Goal: Register for event/course

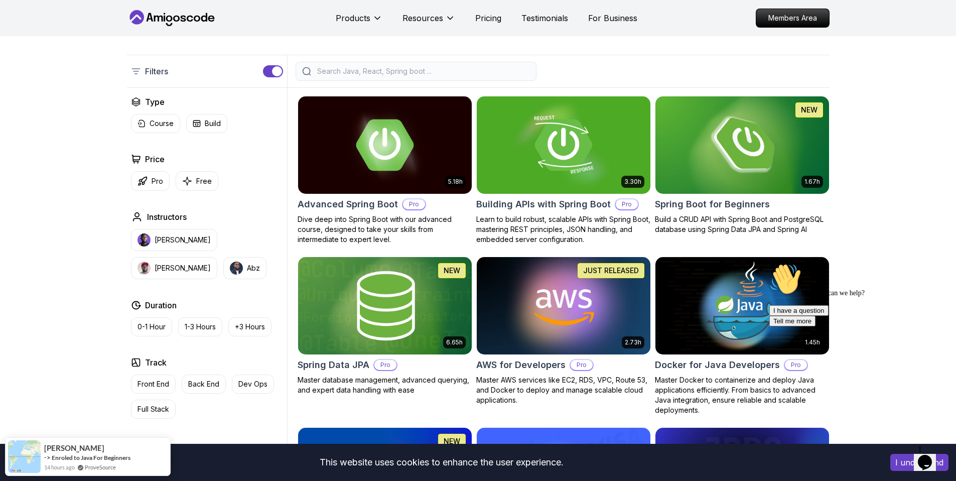
scroll to position [195, 0]
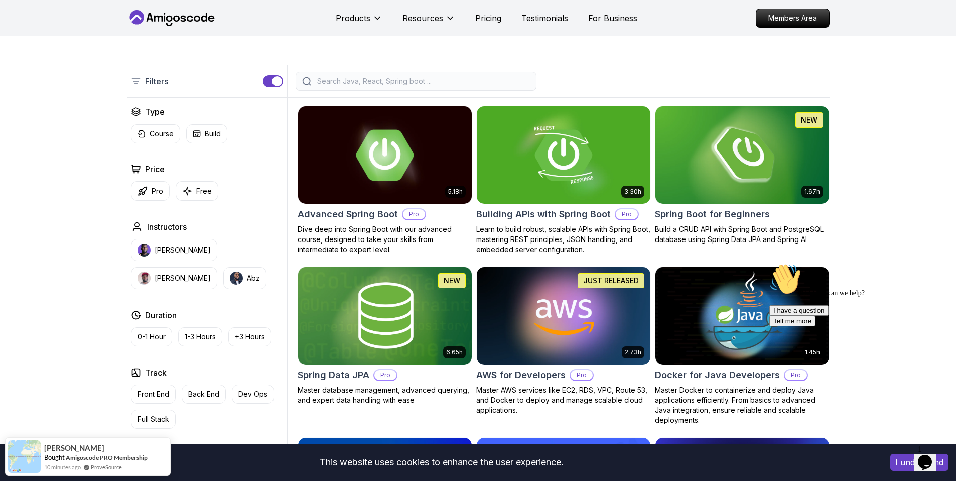
click at [400, 81] on input "search" at bounding box center [422, 81] width 215 height 10
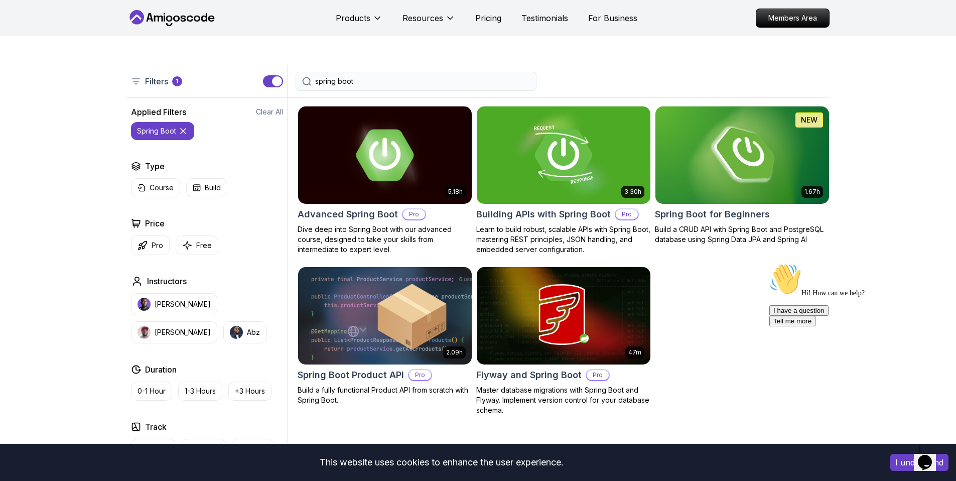
type input "spring boot"
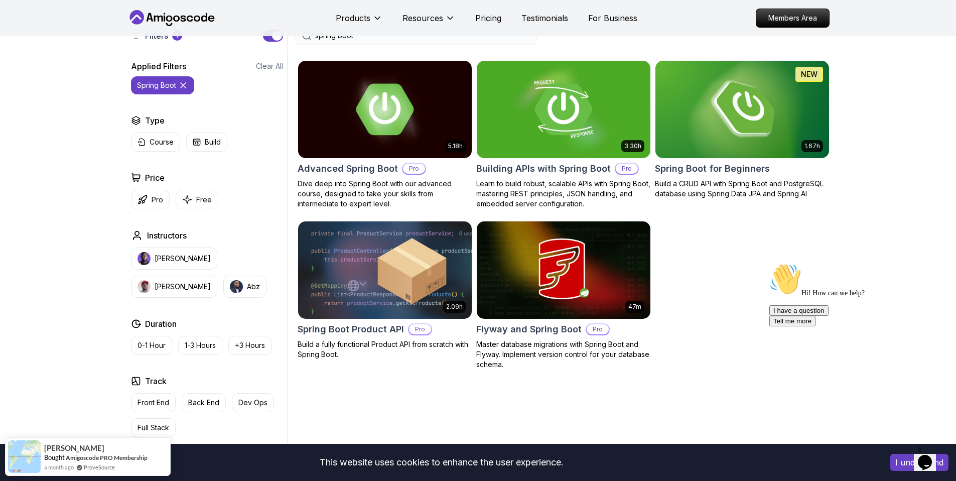
scroll to position [240, 0]
click at [746, 116] on img at bounding box center [742, 110] width 182 height 102
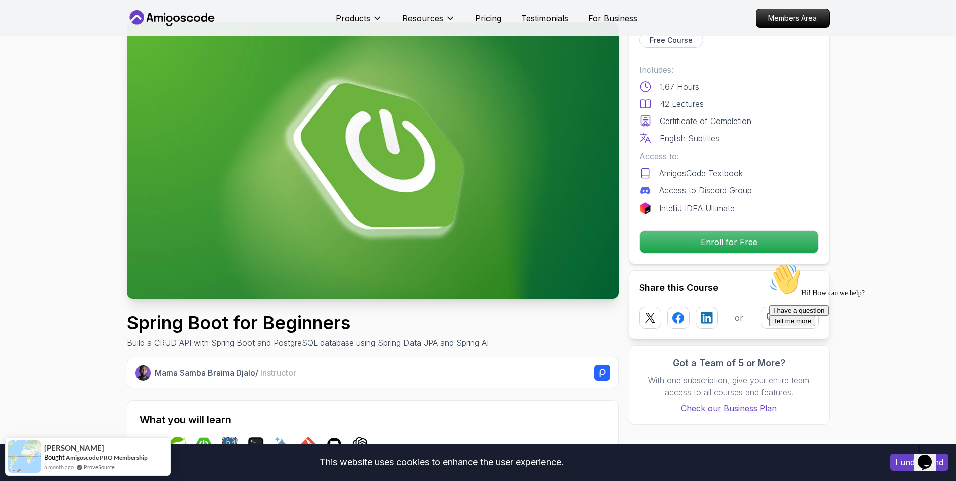
scroll to position [61, 0]
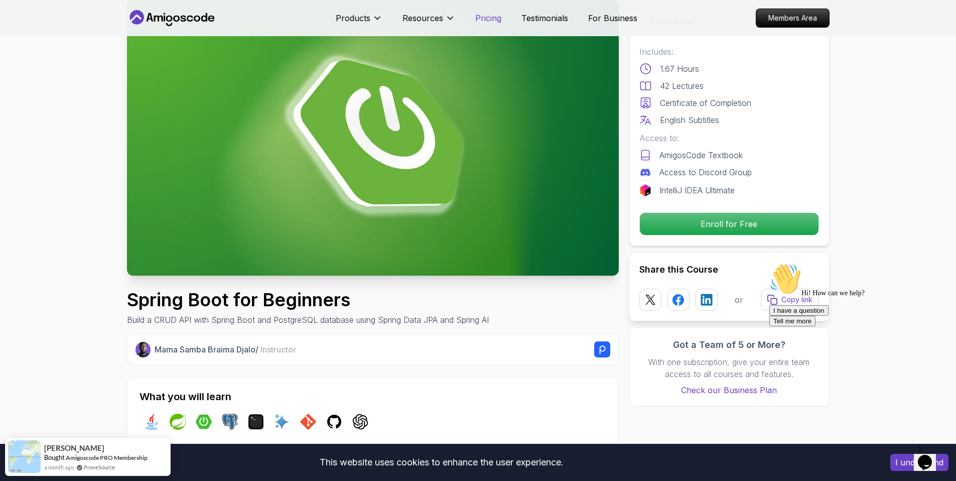
click at [477, 20] on p "Pricing" at bounding box center [488, 18] width 26 height 12
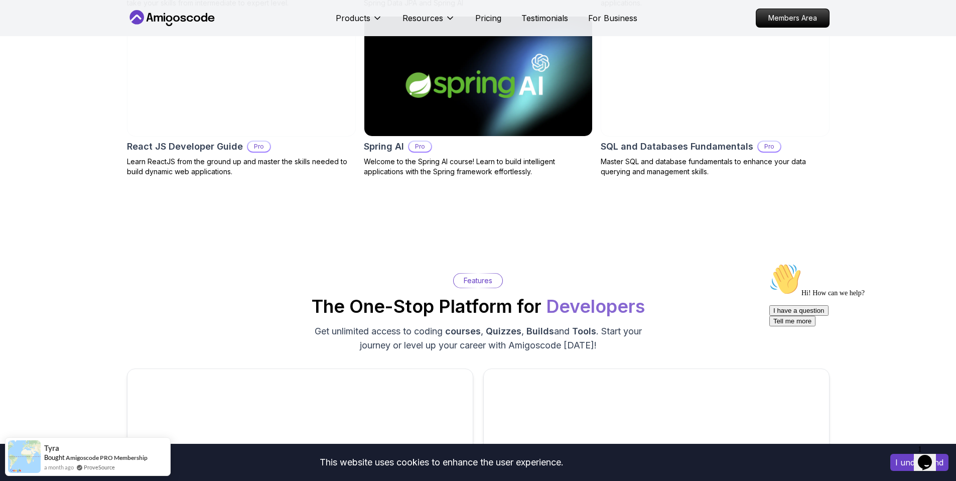
scroll to position [1253, 0]
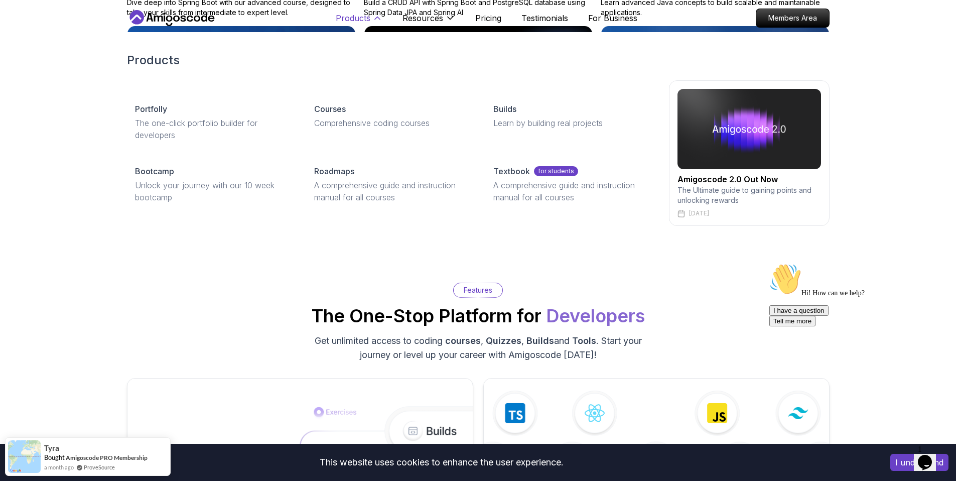
click at [349, 18] on p "Products" at bounding box center [353, 18] width 35 height 12
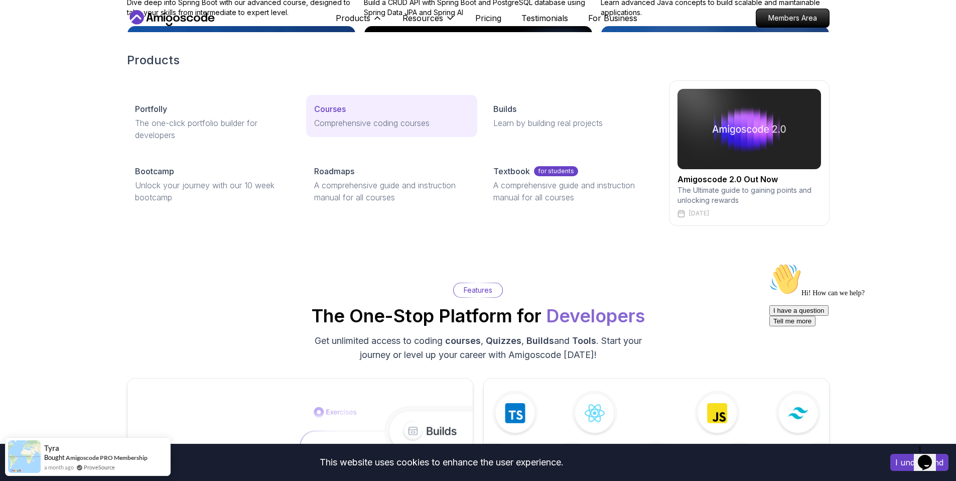
click at [328, 110] on p "Courses" at bounding box center [330, 109] width 32 height 12
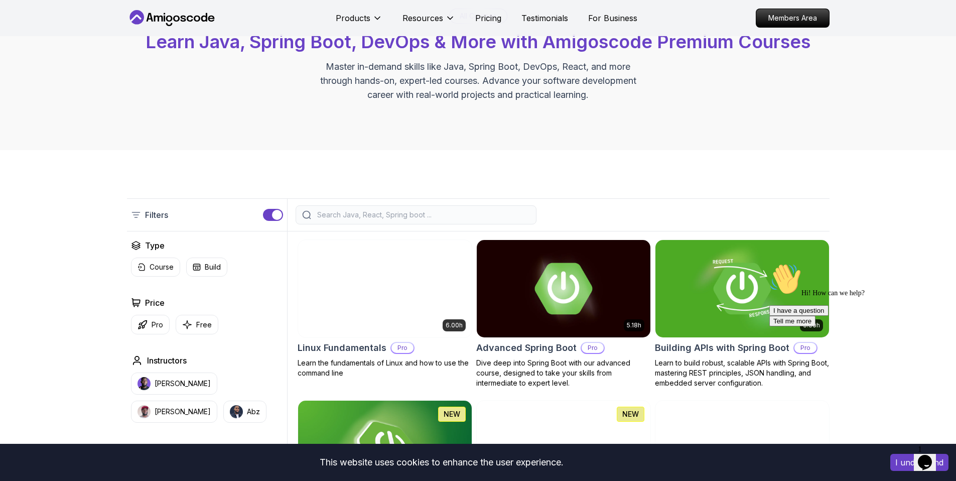
scroll to position [85, 0]
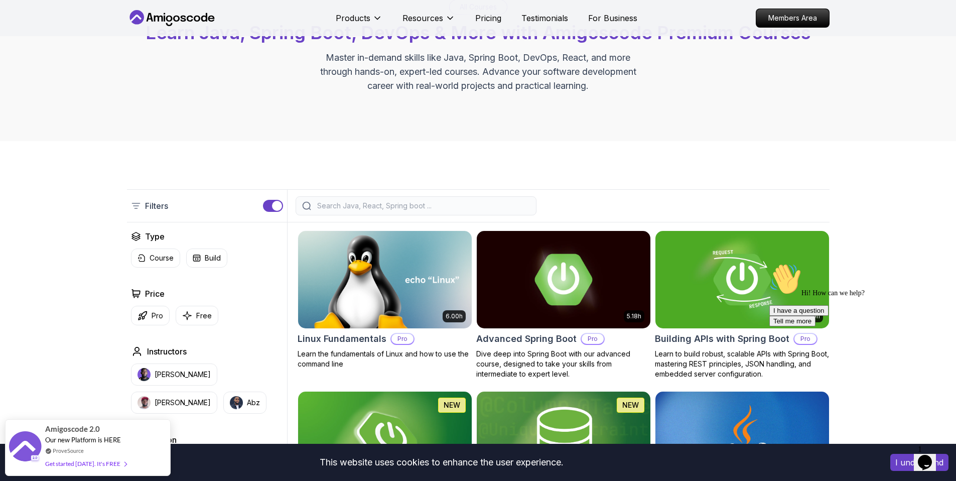
click at [361, 207] on input "search" at bounding box center [422, 206] width 215 height 10
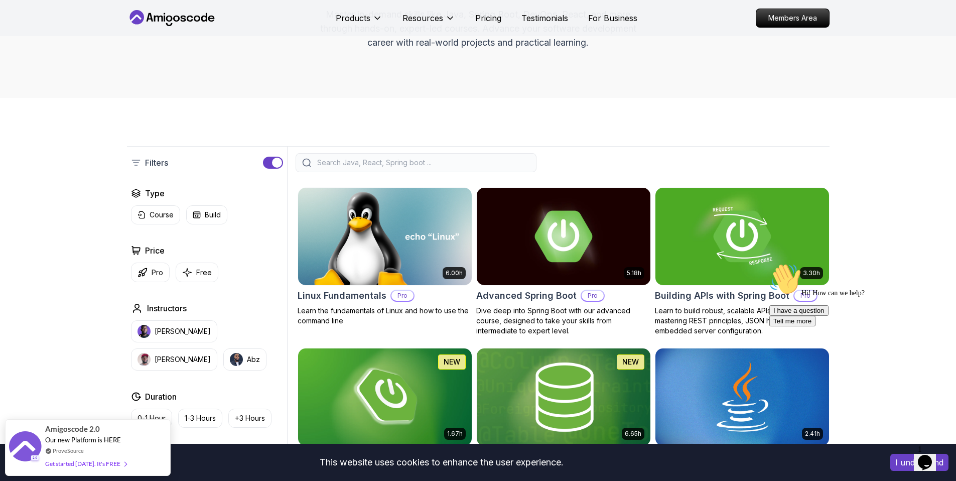
scroll to position [267, 0]
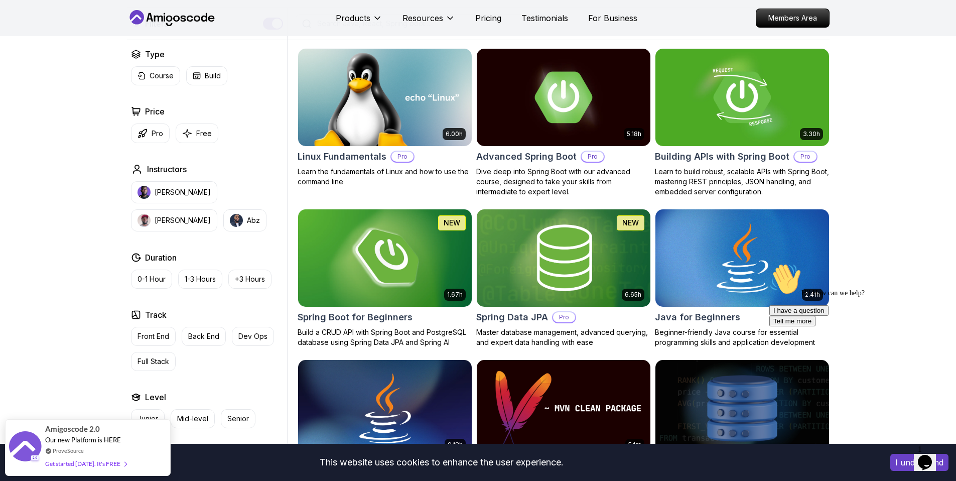
click at [411, 248] on img at bounding box center [385, 258] width 182 height 102
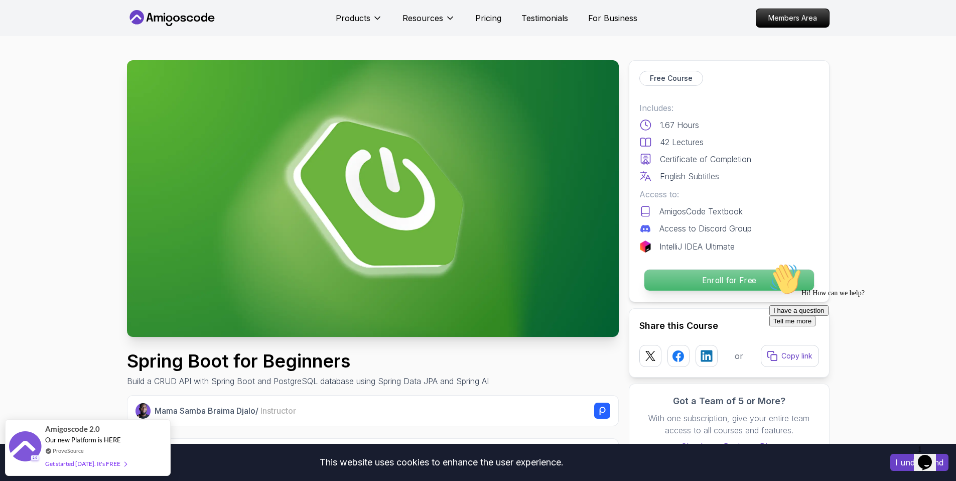
click at [700, 283] on p "Enroll for Free" at bounding box center [729, 280] width 170 height 21
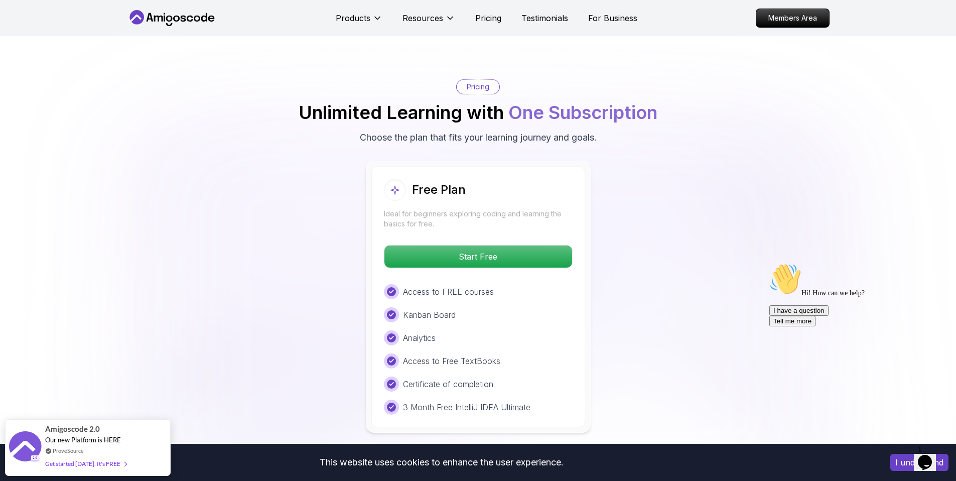
scroll to position [1972, 0]
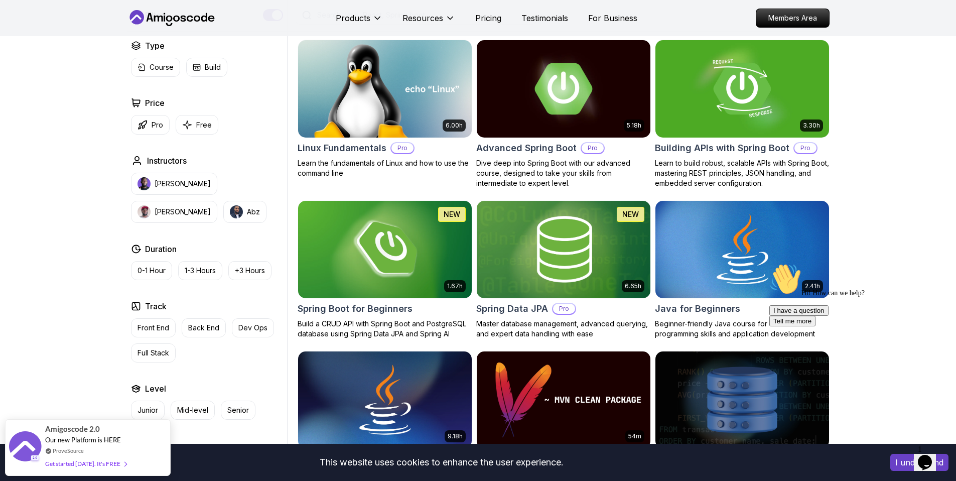
scroll to position [267, 0]
